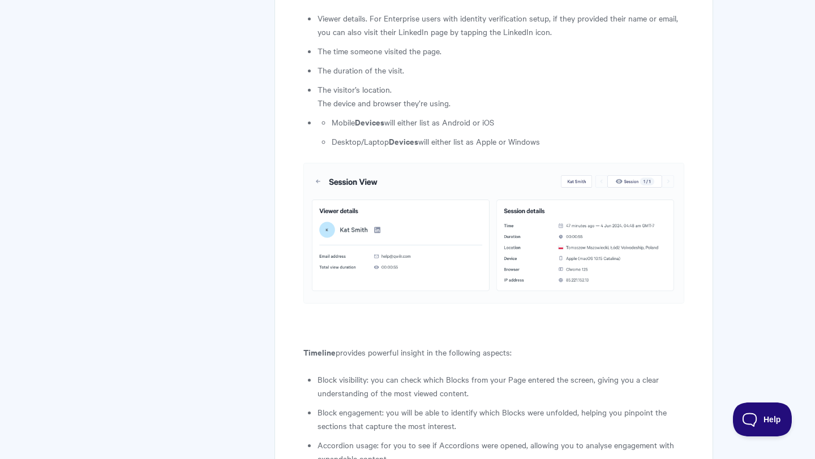
scroll to position [2078, 0]
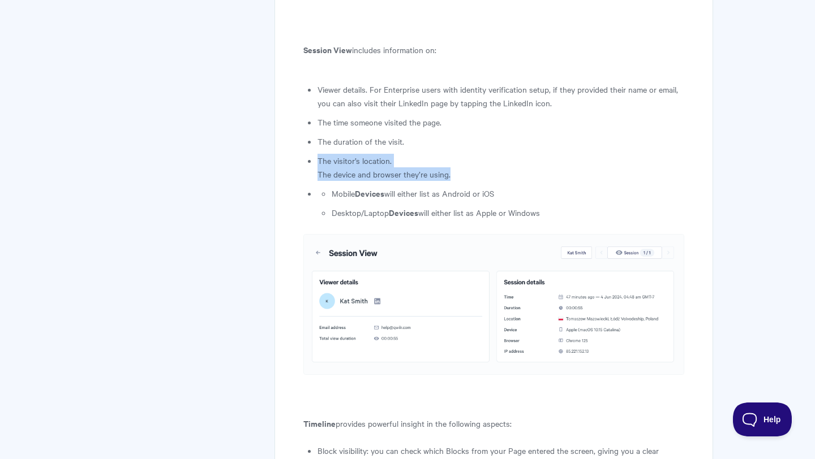
drag, startPoint x: 318, startPoint y: 158, endPoint x: 463, endPoint y: 180, distance: 146.4
click at [463, 180] on li "The visitor’s location. The device and browser they’re using." at bounding box center [500, 167] width 367 height 27
click at [463, 180] on p "The device and browser they’re using." at bounding box center [500, 174] width 367 height 14
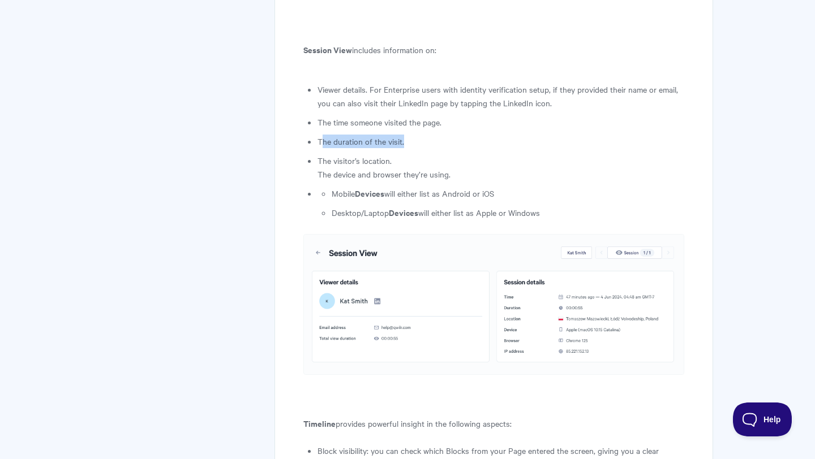
drag, startPoint x: 377, startPoint y: 137, endPoint x: 319, endPoint y: 136, distance: 58.8
click at [319, 136] on li "The duration of the visit." at bounding box center [500, 142] width 367 height 14
drag, startPoint x: 319, startPoint y: 125, endPoint x: 473, endPoint y: 124, distance: 154.4
click at [473, 124] on li "The time someone visited the page." at bounding box center [500, 122] width 367 height 14
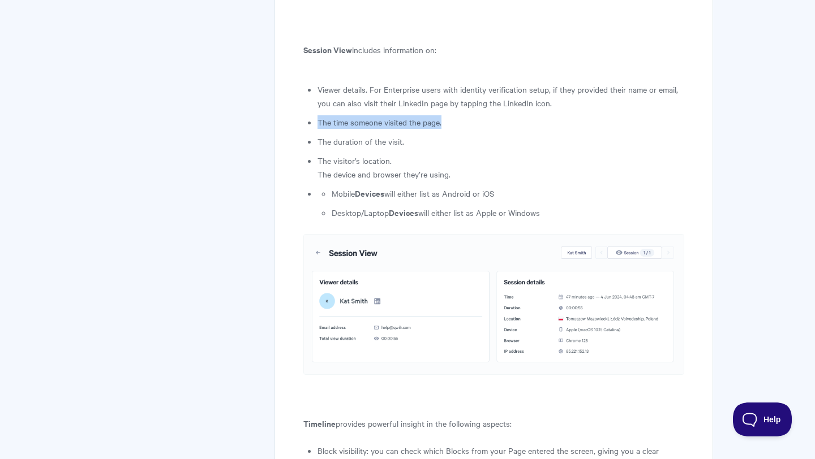
click at [473, 124] on li "The time someone visited the page." at bounding box center [500, 122] width 367 height 14
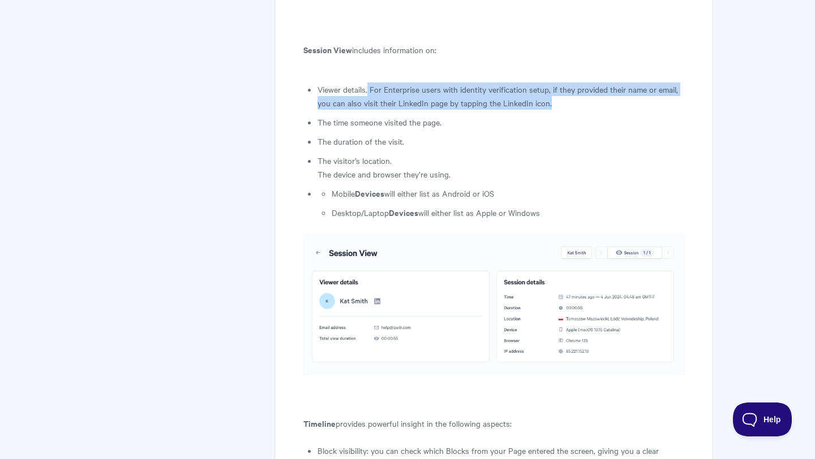
drag, startPoint x: 368, startPoint y: 89, endPoint x: 561, endPoint y: 102, distance: 192.8
click at [562, 102] on li "Viewer details. For Enterprise users with identity verification setup, if they …" at bounding box center [500, 96] width 367 height 27
click at [561, 102] on li "Viewer details. For Enterprise users with identity verification setup, if they …" at bounding box center [500, 96] width 367 height 27
drag, startPoint x: 561, startPoint y: 106, endPoint x: 551, endPoint y: 92, distance: 16.6
click at [551, 92] on li "Viewer details. For Enterprise users with identity verification setup, if they …" at bounding box center [500, 96] width 367 height 27
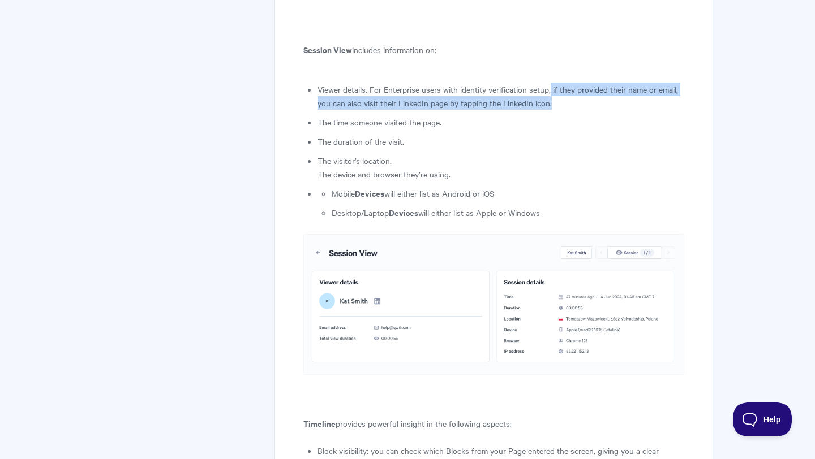
click at [550, 92] on li "Viewer details. For Enterprise users with identity verification setup, if they …" at bounding box center [500, 96] width 367 height 27
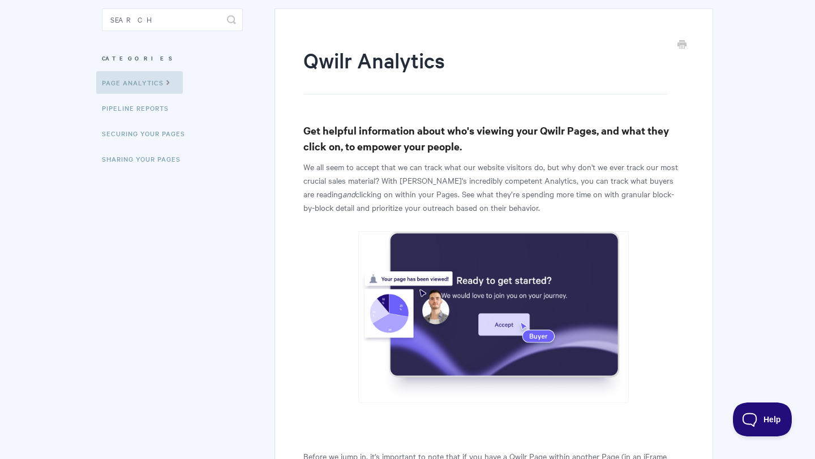
scroll to position [0, 0]
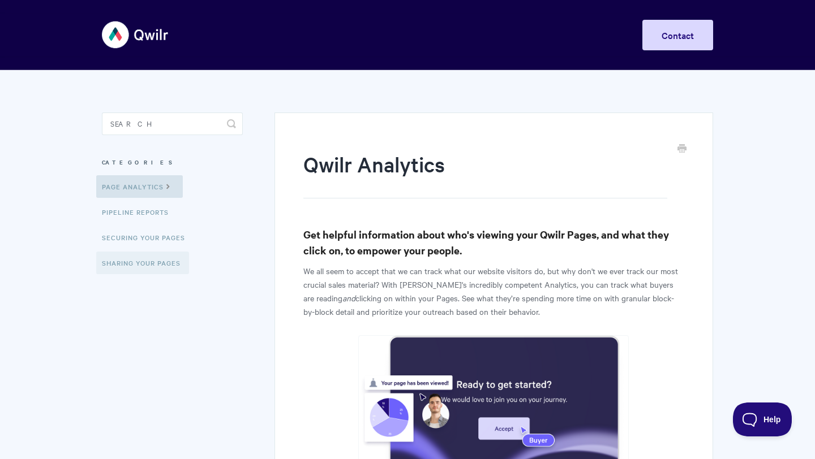
click at [166, 257] on link "Sharing Your Pages" at bounding box center [142, 263] width 93 height 23
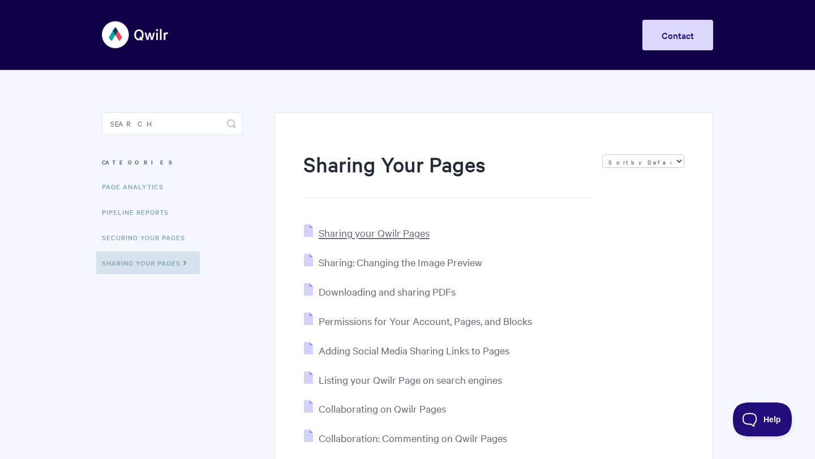
click at [388, 236] on span "Sharing your Qwilr Pages" at bounding box center [374, 232] width 111 height 13
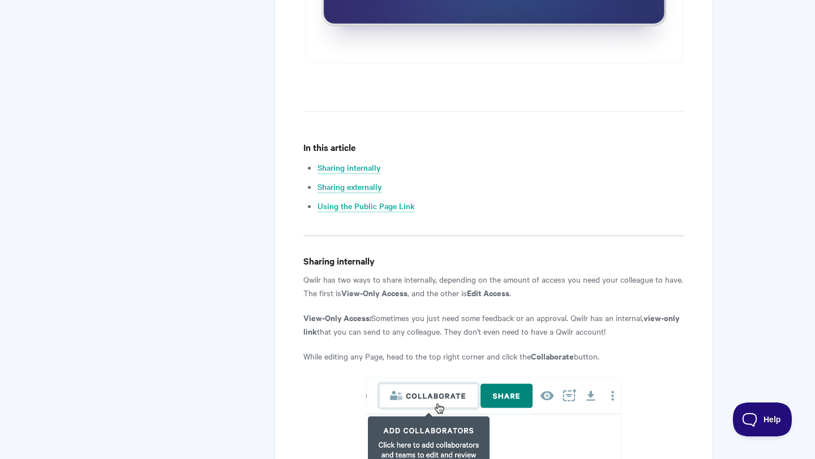
scroll to position [567, 0]
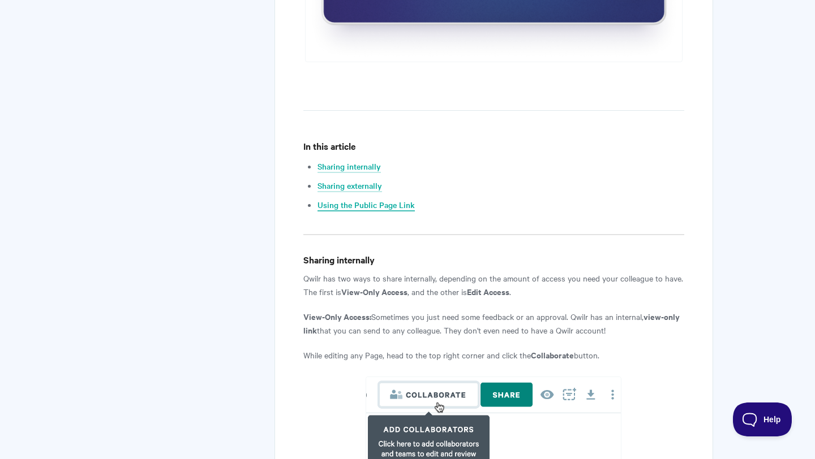
click at [394, 200] on link "Using the Public Page Link" at bounding box center [365, 205] width 97 height 12
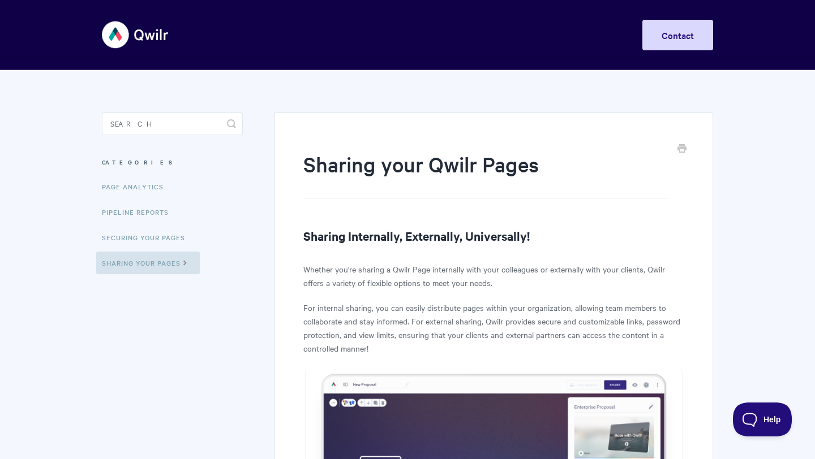
click at [148, 39] on img at bounding box center [135, 35] width 67 height 42
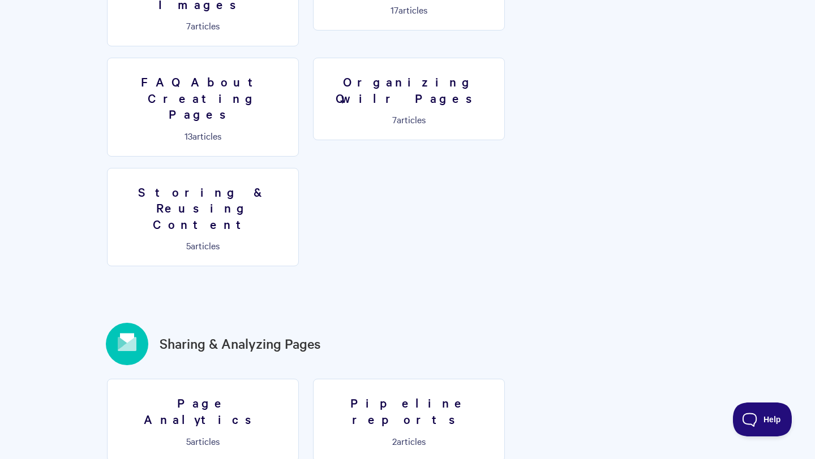
scroll to position [850, 0]
